Goal: Find specific page/section

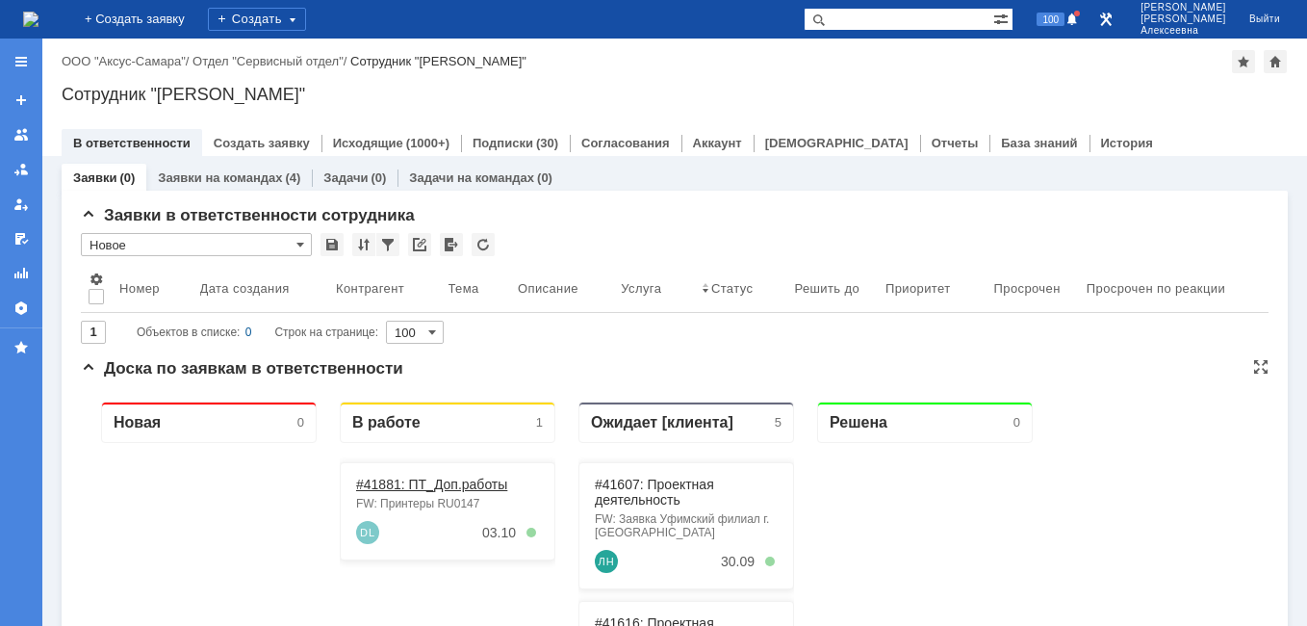
click at [417, 481] on link "#41881: ПТ_Доп.работы" at bounding box center [431, 484] width 151 height 15
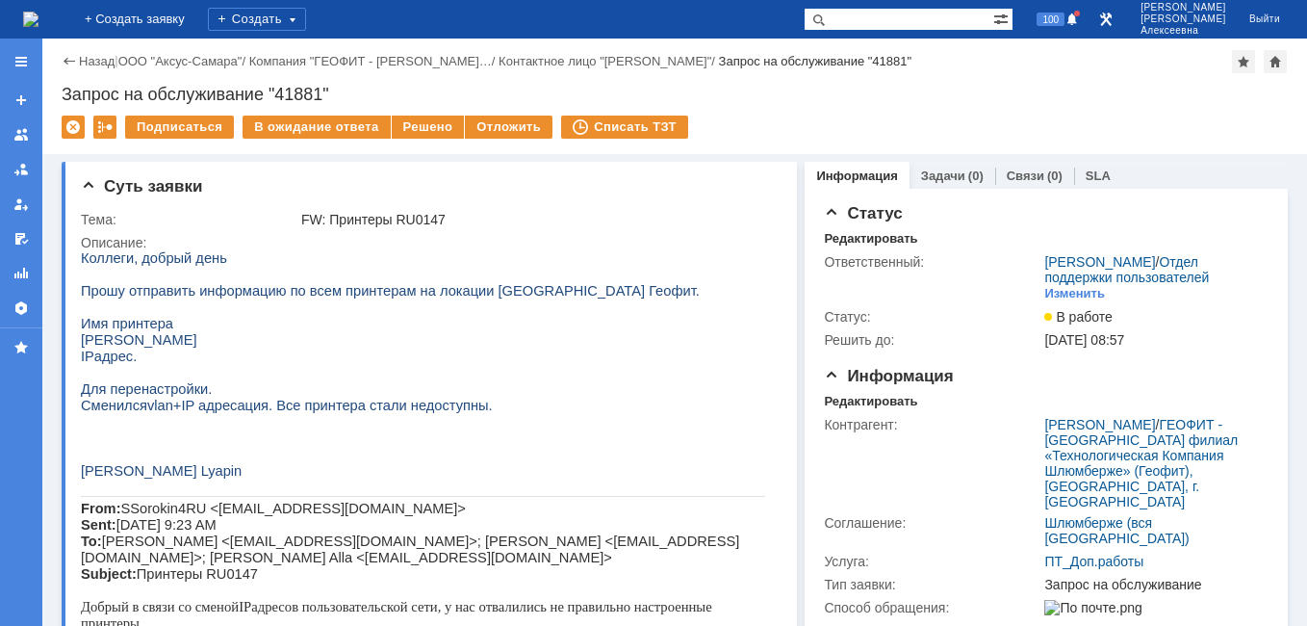
click at [39, 12] on img at bounding box center [30, 19] width 15 height 15
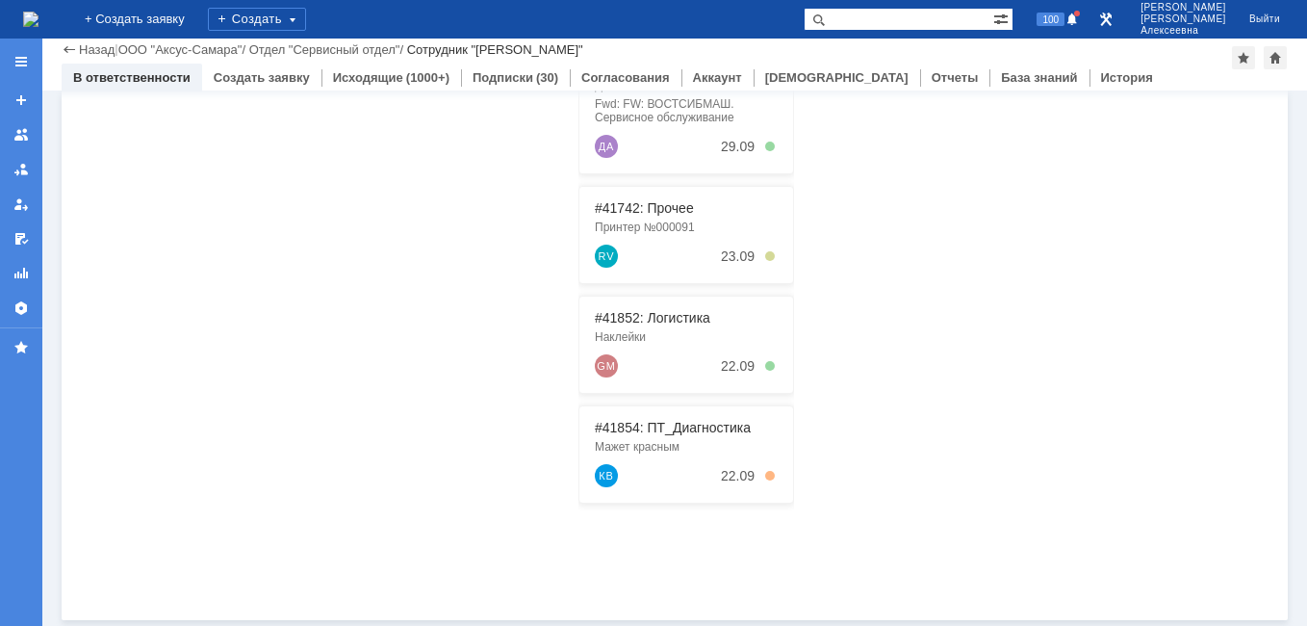
scroll to position [491, 0]
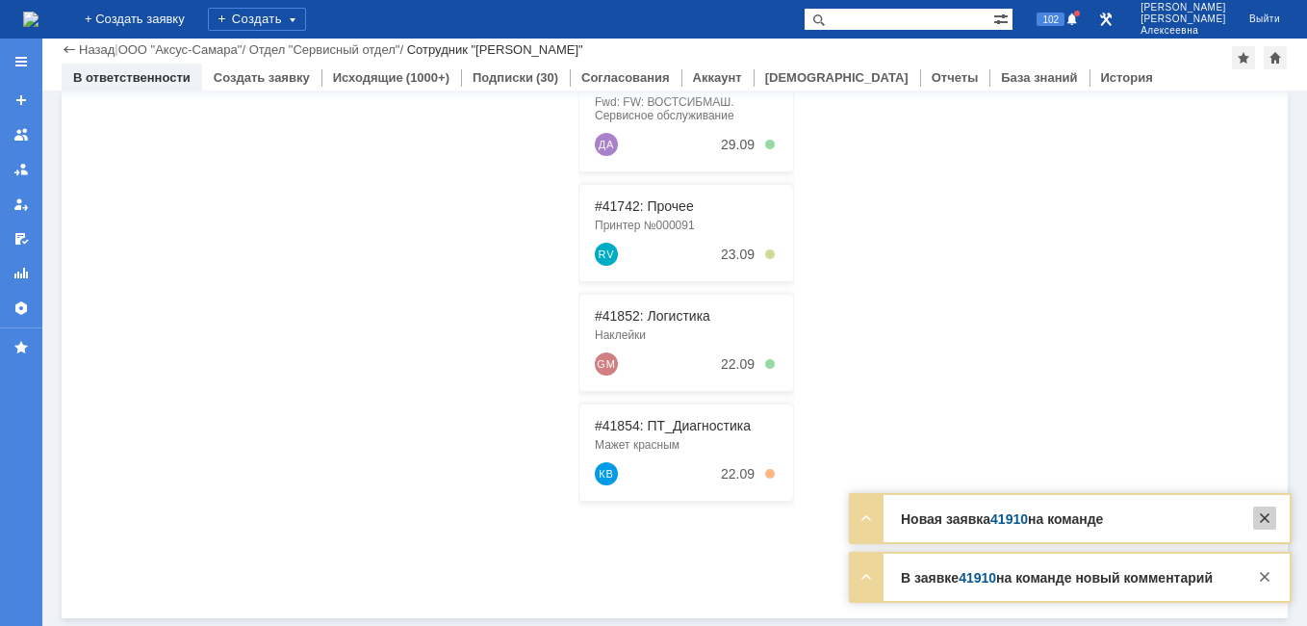
click at [1272, 508] on div at bounding box center [1264, 517] width 23 height 23
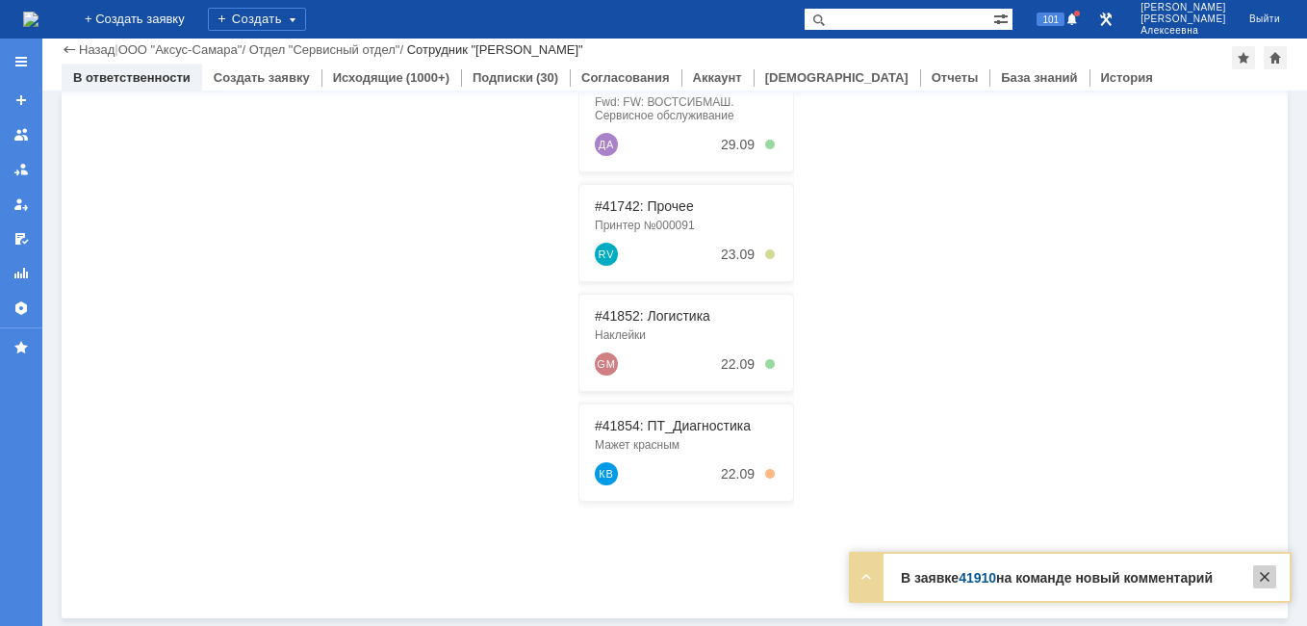
click at [1258, 587] on div at bounding box center [1264, 576] width 23 height 23
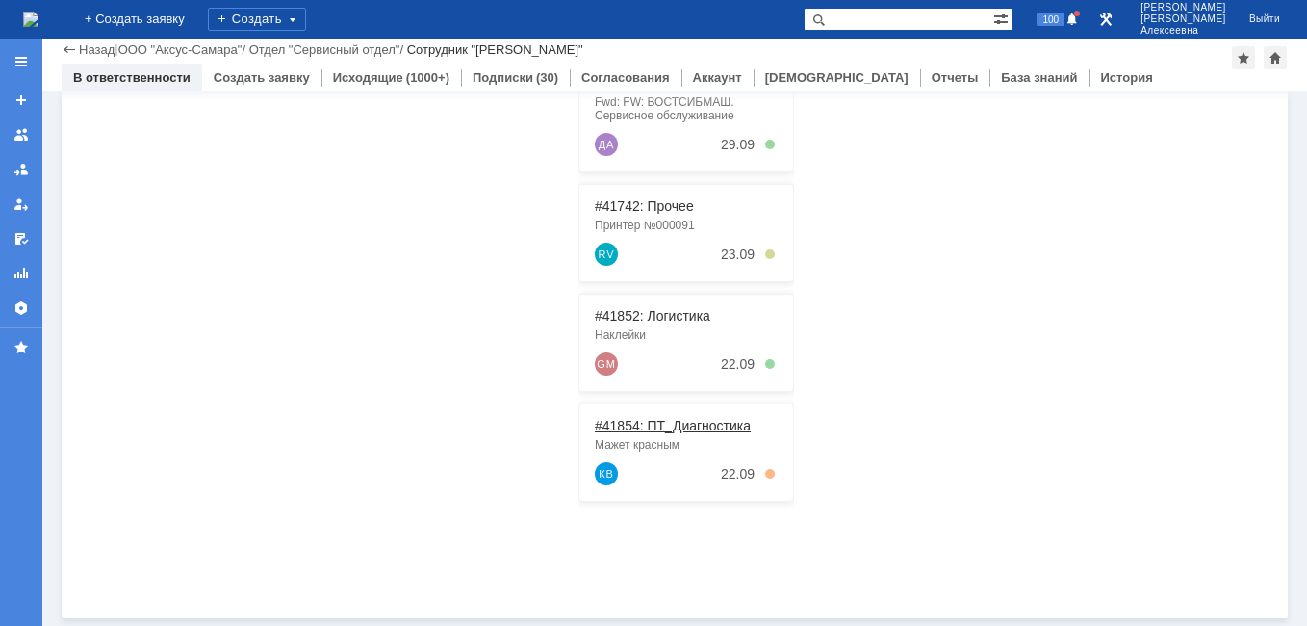
click at [648, 427] on link "#41854: ПТ_Диагностика" at bounding box center [673, 425] width 156 height 15
